Goal: Find contact information: Find contact information

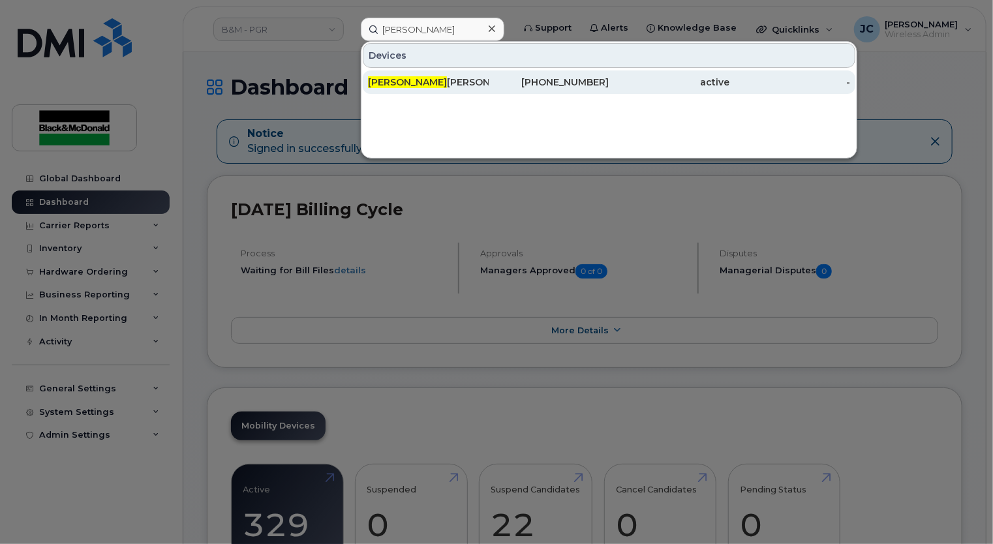
type input "Mike Mac"
click at [581, 87] on div "905-260-4433" at bounding box center [549, 82] width 121 height 13
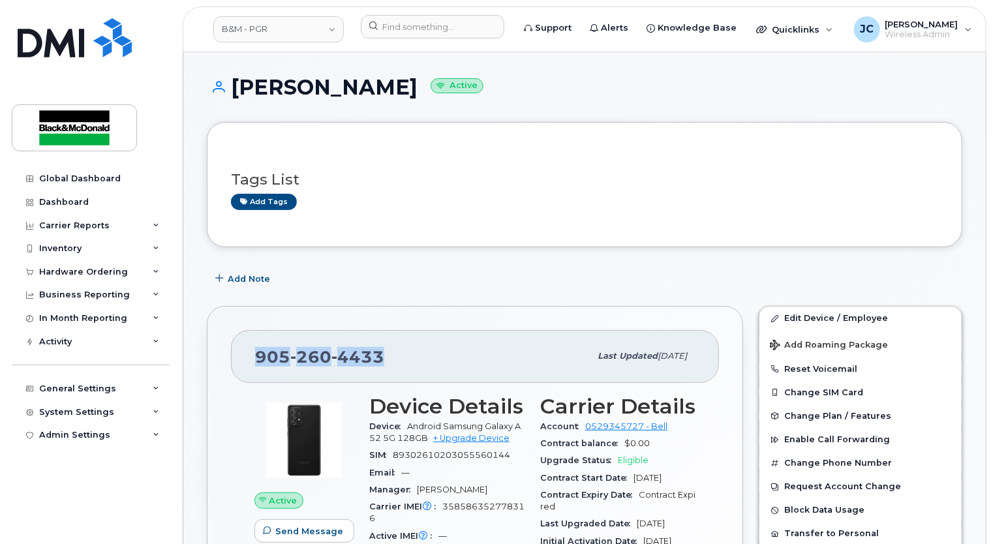
drag, startPoint x: 399, startPoint y: 351, endPoint x: 216, endPoint y: 355, distance: 183.3
click at [216, 355] on div "[PHONE_NUMBER] Last updated [DATE] Active Send Message 1.54 GB  used 500.00 MB …" at bounding box center [475, 525] width 536 height 438
drag, startPoint x: 216, startPoint y: 355, endPoint x: 327, endPoint y: 353, distance: 111.6
copy span "[PHONE_NUMBER]"
